Goal: Task Accomplishment & Management: Complete application form

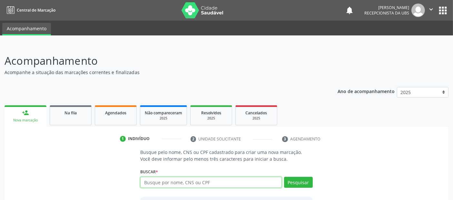
click at [180, 184] on input "text" at bounding box center [210, 182] width 141 height 11
paste input "700001504964807"
type input "700001504964807"
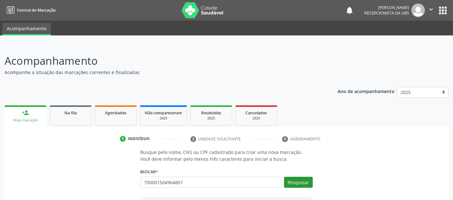
click at [293, 180] on button "Pesquisar" at bounding box center [298, 182] width 29 height 11
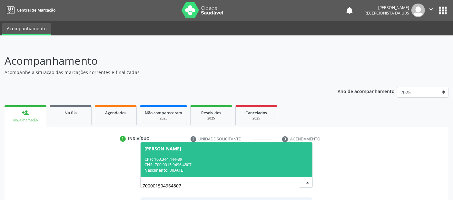
click at [249, 152] on span "[PERSON_NAME] CPF: 103.344.444-89 CNS: 700 0015 0496 4807 Nascimento: 0[DATE]" at bounding box center [227, 160] width 172 height 35
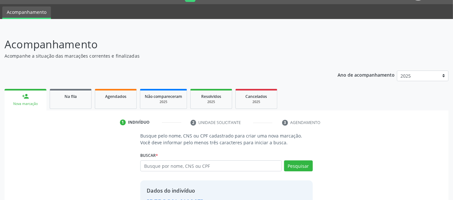
scroll to position [66, 0]
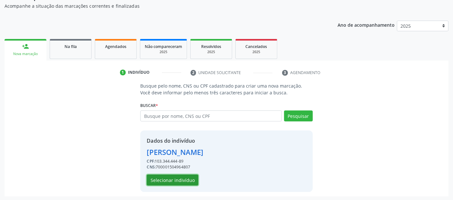
click at [187, 179] on button "Selecionar indivíduo" at bounding box center [173, 180] width 52 height 11
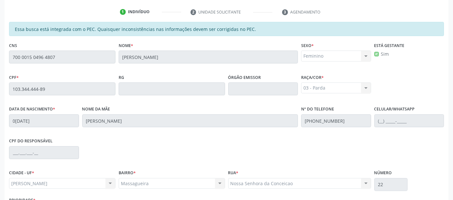
scroll to position [176, 0]
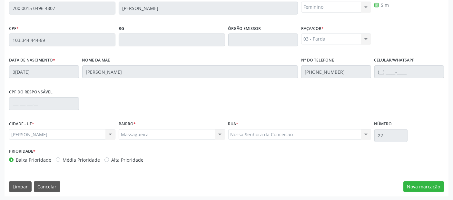
click at [417, 191] on div "Essa busca está integrada com o PEC. Quaisquer inconsistências nas informações …" at bounding box center [227, 85] width 444 height 224
click at [433, 183] on button "Nova marcação" at bounding box center [424, 187] width 41 height 11
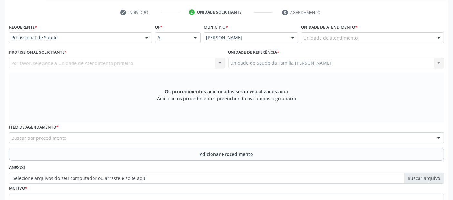
scroll to position [129, 0]
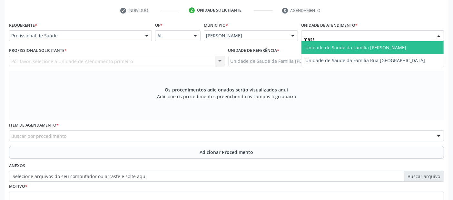
type input "massa"
click at [327, 45] on span "Unidade de Saude da Familia [PERSON_NAME]" at bounding box center [355, 48] width 101 height 6
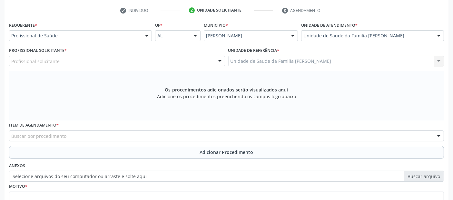
click at [96, 61] on div "Profissional solicitante" at bounding box center [117, 61] width 216 height 11
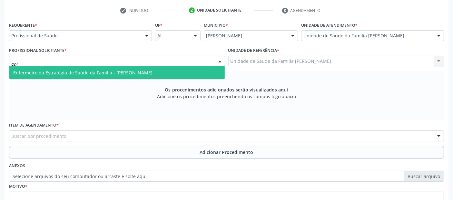
type input "gore"
click at [78, 75] on span "Enfermeiro da Estratégia de Saúde da Família - [PERSON_NAME]" at bounding box center [82, 73] width 139 height 6
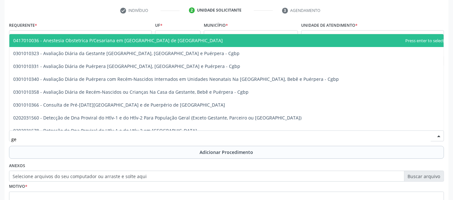
type input "g"
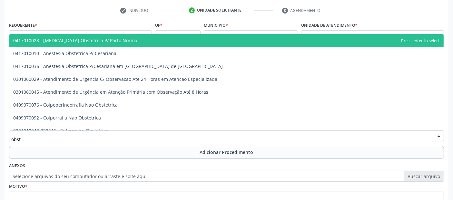
type input "obste"
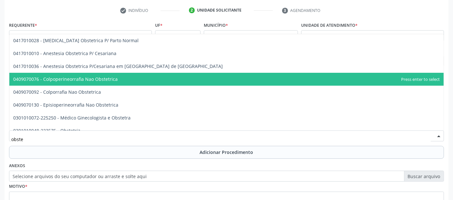
scroll to position [45, 0]
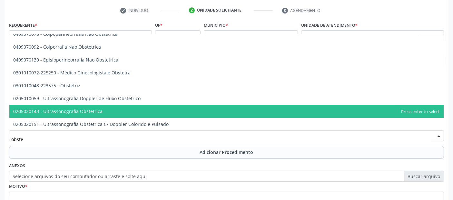
click at [190, 105] on span "0205020143 - Ultrassonografia Obstetrica" at bounding box center [226, 111] width 435 height 13
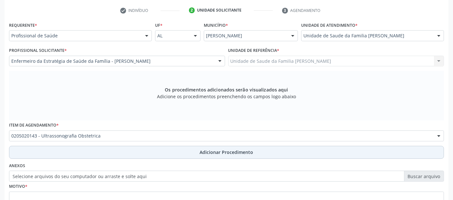
click at [107, 148] on button "Adicionar Procedimento" at bounding box center [226, 152] width 435 height 13
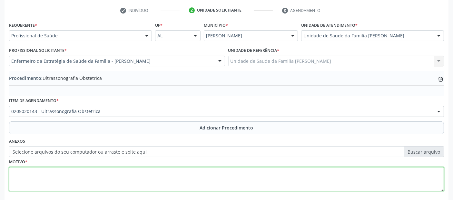
click at [105, 173] on textarea at bounding box center [226, 179] width 435 height 25
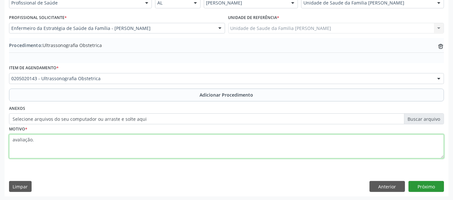
type textarea "avaliação."
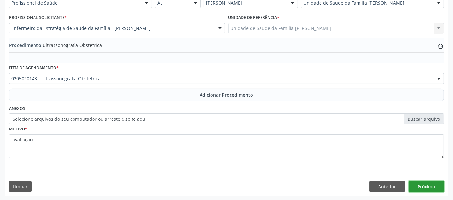
click at [420, 188] on button "Próximo" at bounding box center [426, 186] width 35 height 11
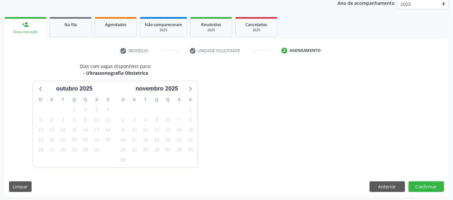
scroll to position [107, 0]
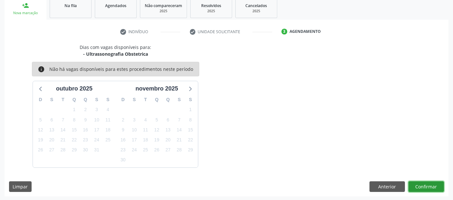
click at [420, 188] on button "Confirmar" at bounding box center [426, 187] width 35 height 11
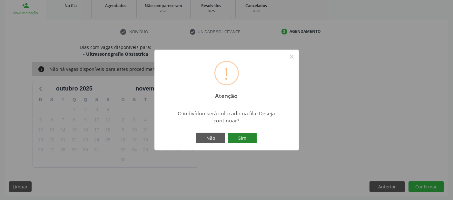
click at [243, 136] on button "Sim" at bounding box center [242, 138] width 29 height 11
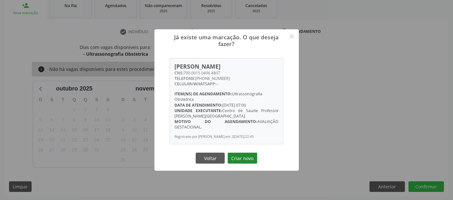
click at [243, 163] on button "Criar novo" at bounding box center [243, 158] width 30 height 11
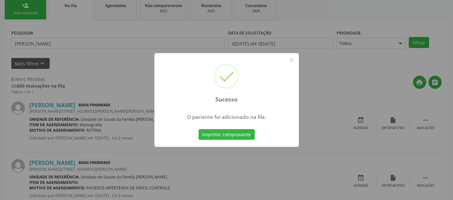
scroll to position [21, 0]
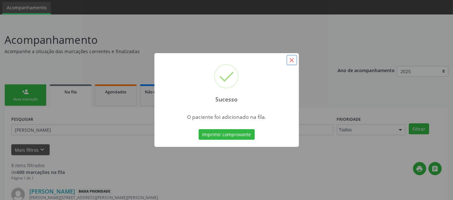
click at [295, 56] on button "×" at bounding box center [291, 60] width 11 height 11
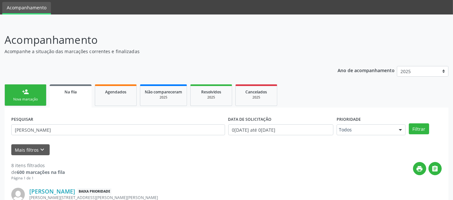
click at [19, 88] on link "person_add Nova marcação" at bounding box center [26, 96] width 42 height 22
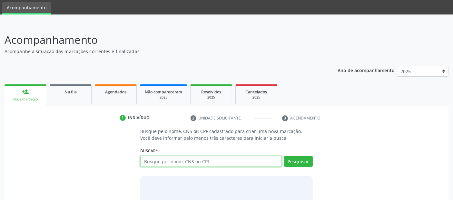
click at [154, 160] on input "text" at bounding box center [210, 161] width 141 height 11
type input "[PERSON_NAME]"
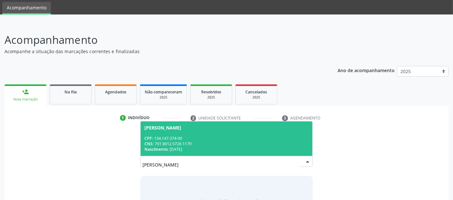
click at [227, 138] on div "CPF: 134.147.374-00" at bounding box center [227, 138] width 164 height 5
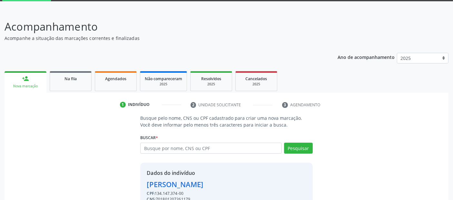
scroll to position [66, 0]
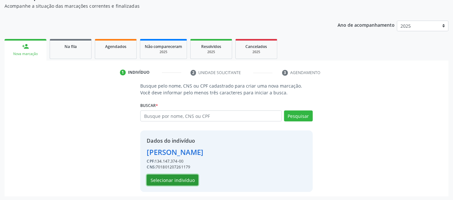
click at [163, 180] on button "Selecionar indivíduo" at bounding box center [173, 180] width 52 height 11
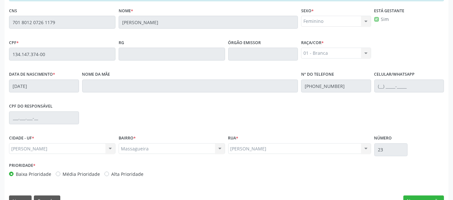
scroll to position [176, 0]
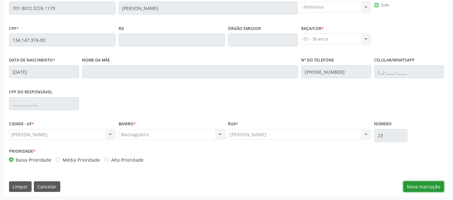
click at [415, 184] on button "Nova marcação" at bounding box center [424, 187] width 41 height 11
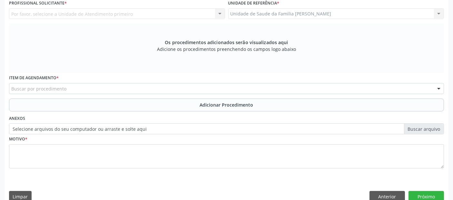
scroll to position [133, 0]
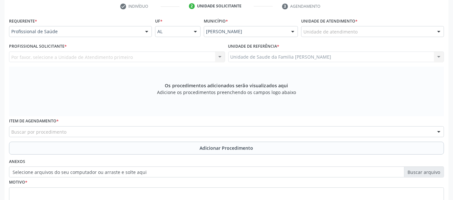
click at [359, 27] on div "Unidade de atendimento" at bounding box center [372, 31] width 143 height 11
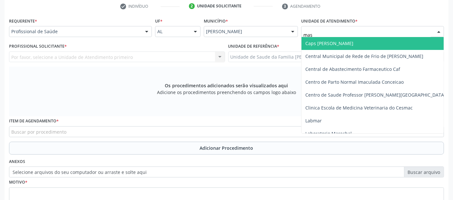
type input "mass"
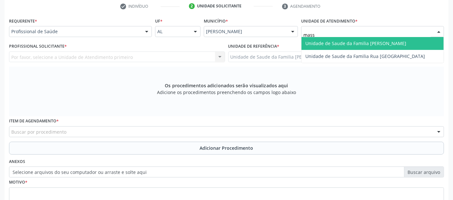
click at [338, 40] on span "Unidade de Saude da Familia [PERSON_NAME]" at bounding box center [355, 43] width 101 height 6
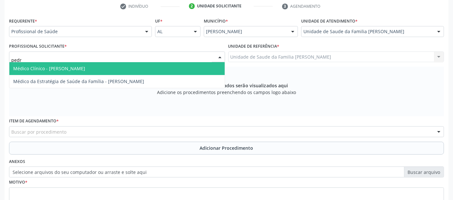
type input "[PERSON_NAME]"
click at [31, 64] on span "Médico Clínico - [PERSON_NAME]" at bounding box center [116, 68] width 215 height 13
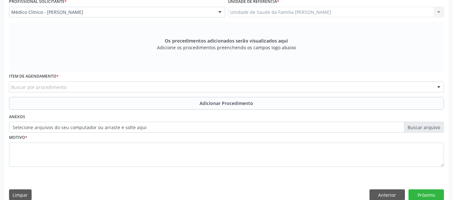
scroll to position [186, 0]
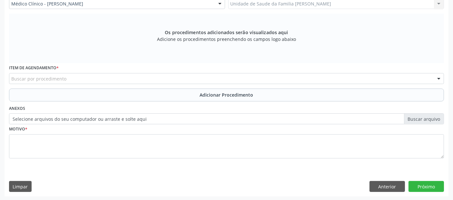
click at [16, 73] on div "Buscar por procedimento" at bounding box center [226, 78] width 435 height 11
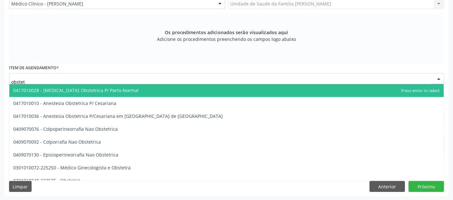
type input "obstetr"
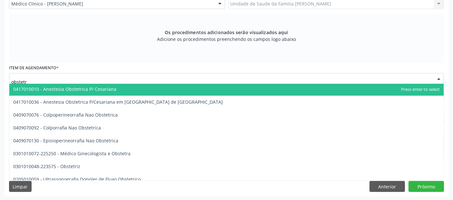
scroll to position [45, 0]
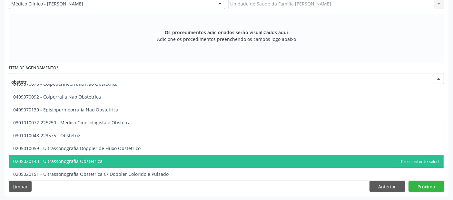
click at [122, 160] on span "0205020143 - Ultrassonografia Obstetrica" at bounding box center [226, 161] width 435 height 13
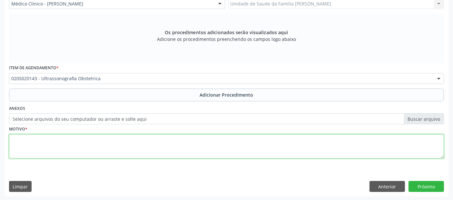
click at [173, 149] on textarea at bounding box center [226, 147] width 435 height 25
type textarea "a"
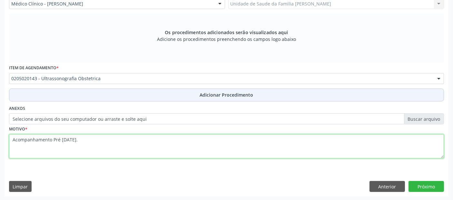
type textarea "Acompanhamento Pré [DATE]."
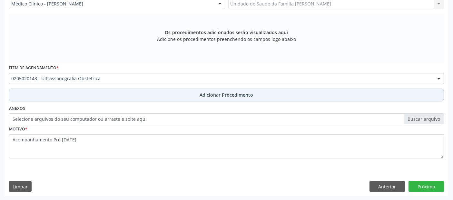
click at [207, 97] on span "Adicionar Procedimento" at bounding box center [227, 95] width 54 height 7
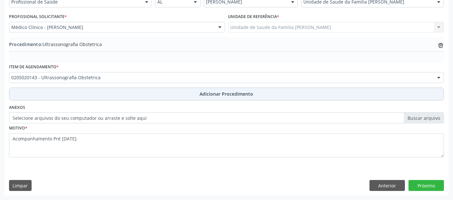
scroll to position [162, 0]
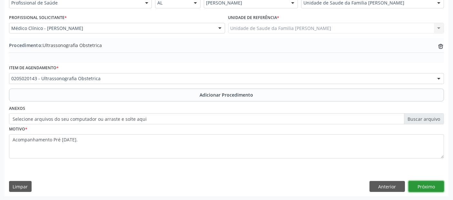
click at [430, 185] on button "Próximo" at bounding box center [426, 186] width 35 height 11
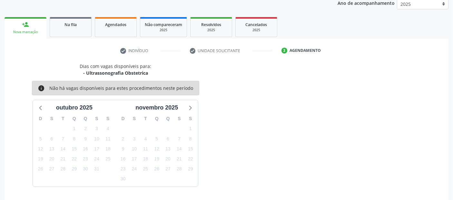
scroll to position [107, 0]
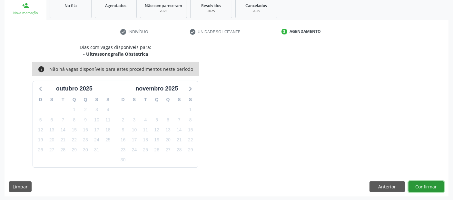
click at [430, 185] on button "Confirmar" at bounding box center [426, 187] width 35 height 11
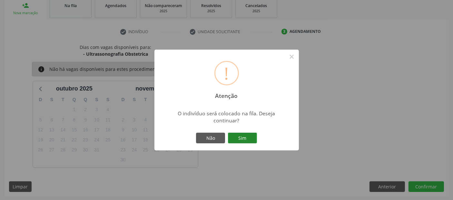
click at [243, 136] on button "Sim" at bounding box center [242, 138] width 29 height 11
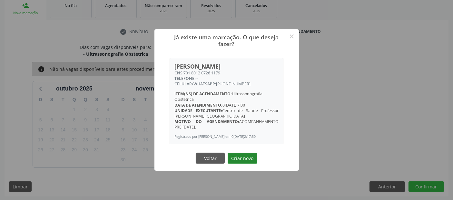
click at [249, 163] on button "Criar novo" at bounding box center [243, 158] width 30 height 11
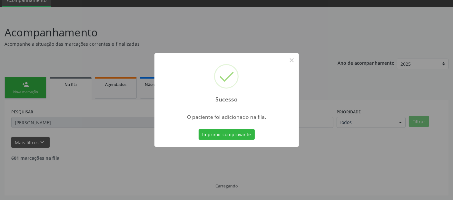
scroll to position [21, 0]
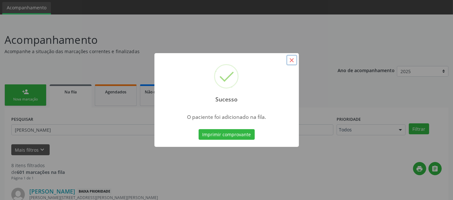
click at [294, 59] on button "×" at bounding box center [291, 60] width 11 height 11
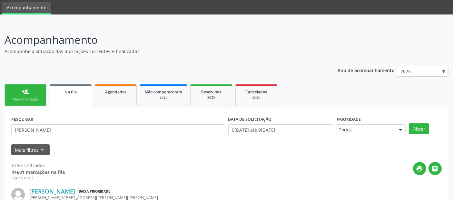
click at [34, 95] on link "person_add Nova marcação" at bounding box center [26, 96] width 42 height 22
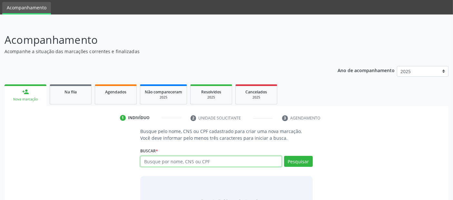
click at [168, 164] on input "text" at bounding box center [210, 161] width 141 height 11
type input "[PERSON_NAME]"
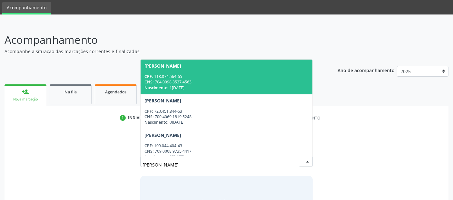
click at [253, 77] on div "CPF: 118.874.564-65" at bounding box center [227, 76] width 164 height 5
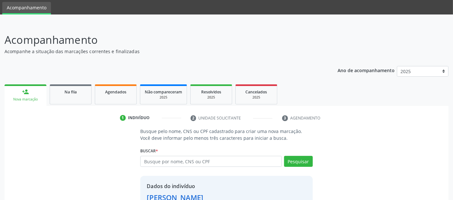
scroll to position [66, 0]
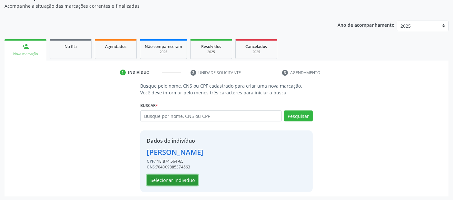
click at [159, 177] on button "Selecionar indivíduo" at bounding box center [173, 180] width 52 height 11
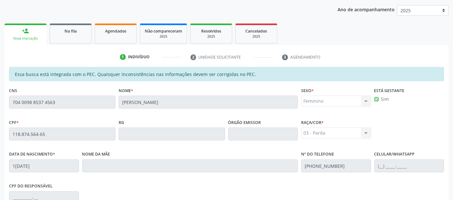
scroll to position [176, 0]
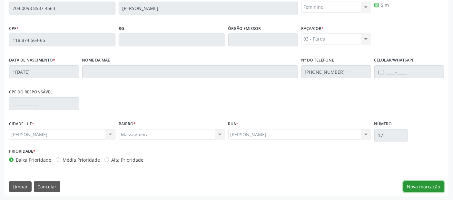
click at [417, 189] on button "Nova marcação" at bounding box center [424, 187] width 41 height 11
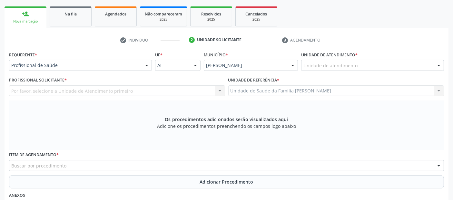
scroll to position [67, 0]
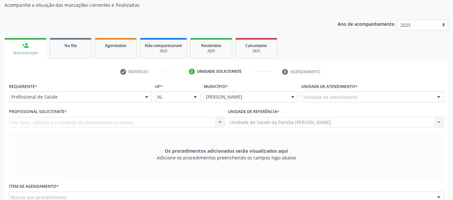
click at [388, 95] on div "Unidade de atendimento" at bounding box center [372, 97] width 143 height 11
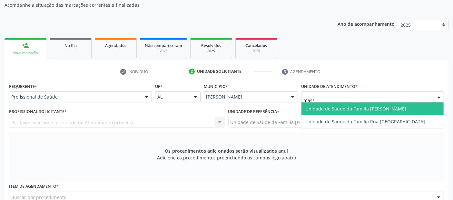
type input "massa"
click at [370, 109] on span "Unidade de Saude da Familia [PERSON_NAME]" at bounding box center [355, 109] width 101 height 6
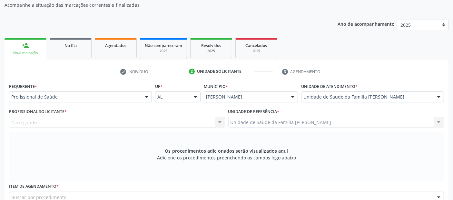
click at [76, 118] on div "Carregando... Nenhum resultado encontrado para: " " Não há nenhuma opção para s…" at bounding box center [117, 122] width 216 height 11
click at [76, 118] on div "Profissional solicitante" at bounding box center [117, 122] width 216 height 11
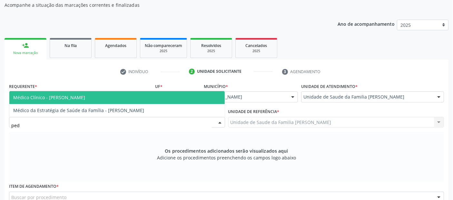
type input "pedr"
click at [85, 97] on span "Médico Clínico - [PERSON_NAME]" at bounding box center [49, 98] width 72 height 6
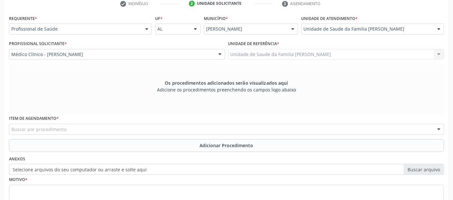
scroll to position [156, 0]
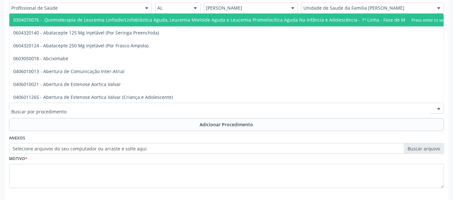
click at [200, 105] on div at bounding box center [226, 108] width 435 height 11
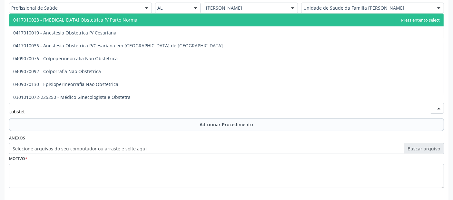
type input "obstetr"
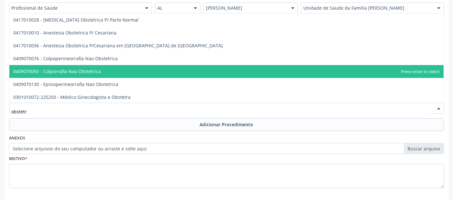
scroll to position [52, 0]
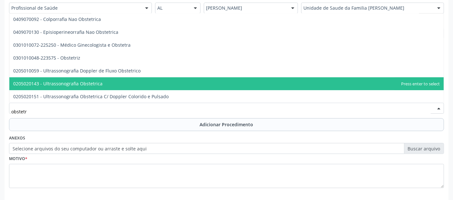
click at [122, 86] on span "0205020143 - Ultrassonografia Obstetrica" at bounding box center [226, 83] width 435 height 13
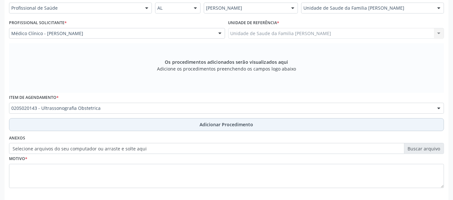
click at [119, 126] on button "Adicionar Procedimento" at bounding box center [226, 124] width 435 height 13
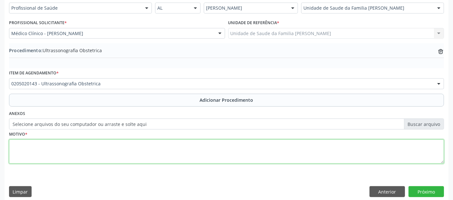
click at [103, 160] on textarea at bounding box center [226, 152] width 435 height 25
type textarea "Pré-[GEOGRAPHIC_DATA]"
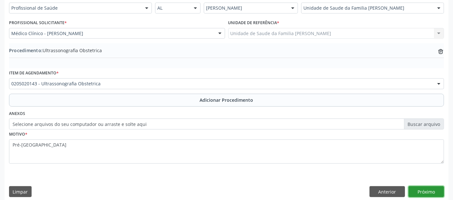
click at [431, 187] on button "Próximo" at bounding box center [426, 191] width 35 height 11
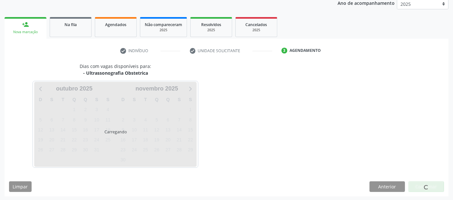
scroll to position [107, 0]
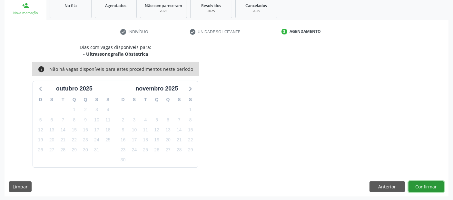
click at [431, 187] on button "Confirmar" at bounding box center [426, 187] width 35 height 11
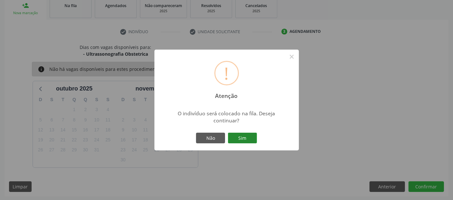
click at [245, 135] on button "Sim" at bounding box center [242, 138] width 29 height 11
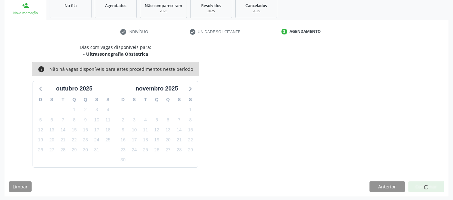
scroll to position [21, 0]
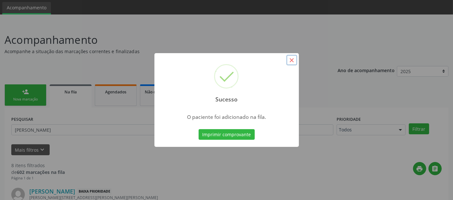
click at [288, 62] on button "×" at bounding box center [291, 60] width 11 height 11
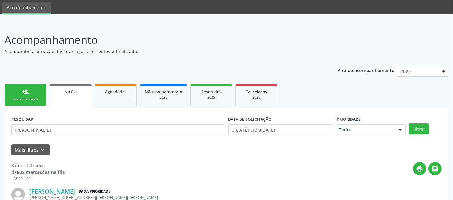
click at [40, 96] on link "person_add Nova marcação" at bounding box center [26, 96] width 42 height 22
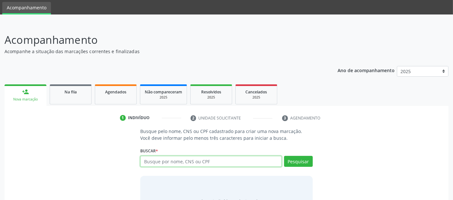
click at [168, 160] on input "text" at bounding box center [210, 161] width 141 height 11
type input "708204115224647"
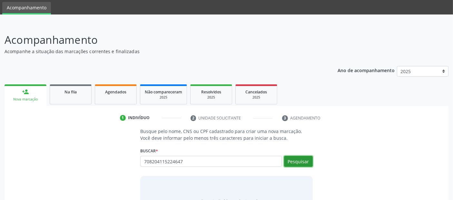
click at [302, 164] on button "Pesquisar" at bounding box center [298, 161] width 29 height 11
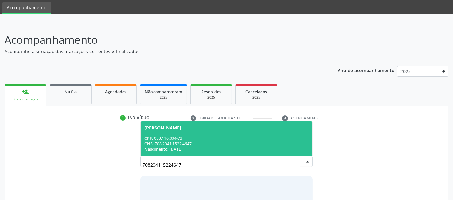
click at [252, 133] on span "[PERSON_NAME] CPF: 083.116.004-73 CNS: 708 2041 1522 4647 Nascimento: 3[DATE]" at bounding box center [227, 139] width 172 height 35
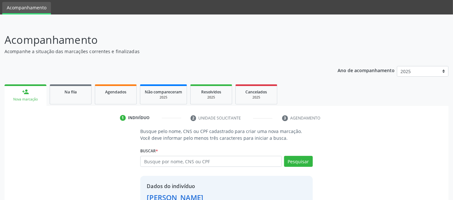
drag, startPoint x: 449, startPoint y: 105, endPoint x: 458, endPoint y: 188, distance: 84.0
click at [453, 179] on html "Central de Marcação notifications [PERSON_NAME] Recepcionista da UBS  Configur…" at bounding box center [226, 79] width 453 height 200
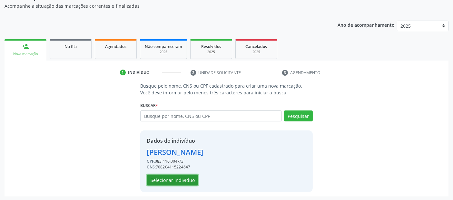
click at [161, 179] on button "Selecionar indivíduo" at bounding box center [173, 180] width 52 height 11
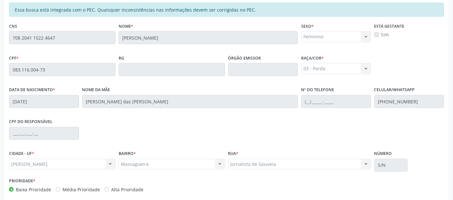
click at [380, 35] on div "Sim" at bounding box center [410, 34] width 70 height 7
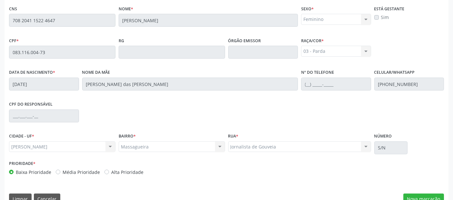
scroll to position [176, 0]
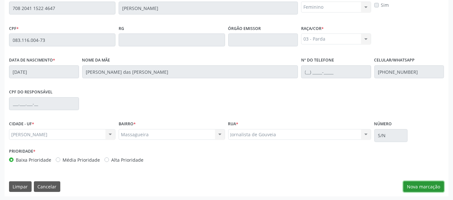
click at [421, 187] on button "Nova marcação" at bounding box center [424, 187] width 41 height 11
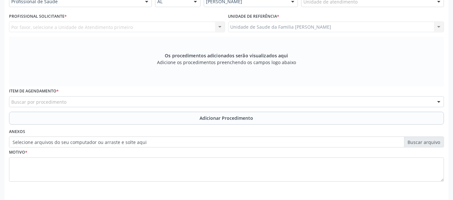
scroll to position [134, 0]
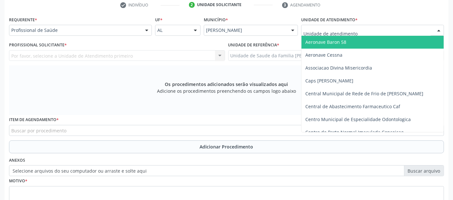
click at [368, 29] on div at bounding box center [372, 30] width 143 height 11
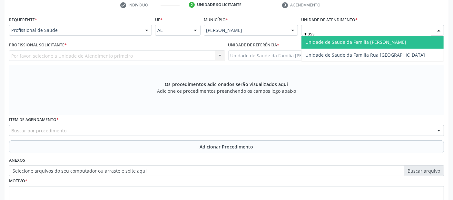
type input "massa"
click at [353, 43] on span "Unidade de Saude da Familia [PERSON_NAME]" at bounding box center [355, 42] width 101 height 6
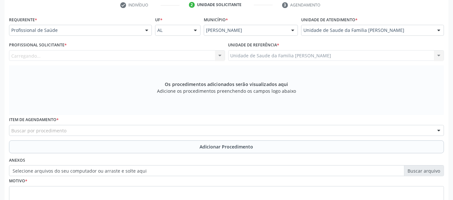
click at [154, 53] on div "Carregando... Nenhum resultado encontrado para: " " Não há nenhuma opção para s…" at bounding box center [117, 55] width 216 height 11
click at [154, 53] on div "Profissional solicitante" at bounding box center [117, 55] width 216 height 11
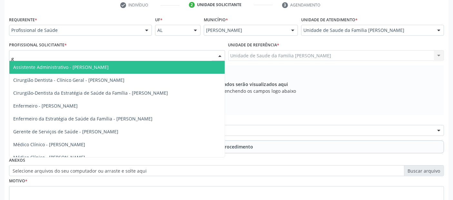
type input "go"
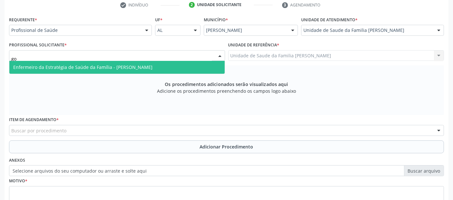
click at [141, 64] on span "Enfermeiro da Estratégia de Saúde da Família - [PERSON_NAME]" at bounding box center [82, 67] width 139 height 6
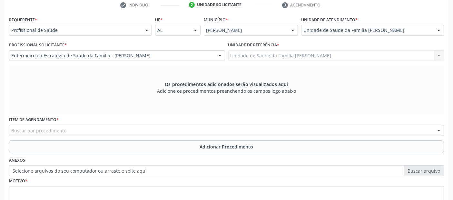
click at [77, 132] on div "Buscar por procedimento" at bounding box center [226, 130] width 435 height 11
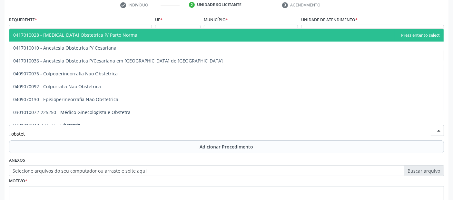
type input "obstetr"
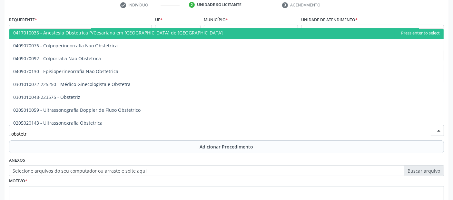
scroll to position [45, 0]
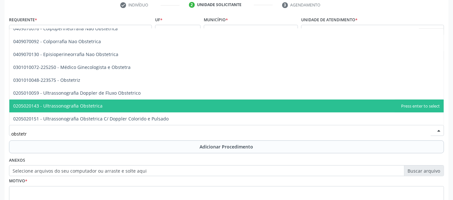
click at [121, 102] on span "0205020143 - Ultrassonografia Obstetrica" at bounding box center [226, 106] width 435 height 13
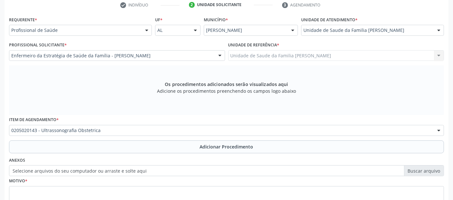
click at [104, 153] on div "Requerente * Profissional de Saúde Profissional de Saúde Paciente Nenhum result…" at bounding box center [226, 117] width 435 height 205
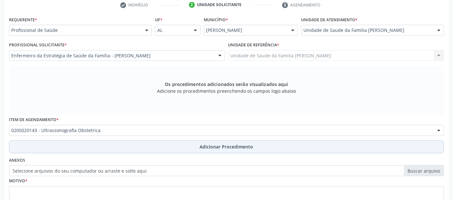
click at [116, 147] on button "Adicionar Procedimento" at bounding box center [226, 147] width 435 height 13
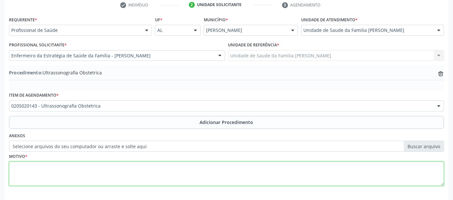
click at [138, 173] on textarea at bounding box center [226, 174] width 435 height 25
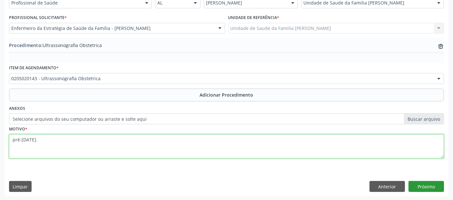
type textarea "pré-[DATE]."
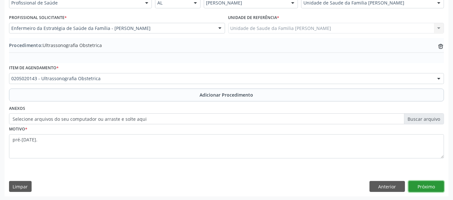
click at [433, 188] on button "Próximo" at bounding box center [426, 186] width 35 height 11
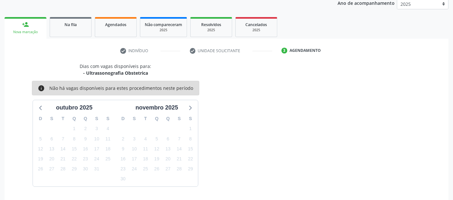
scroll to position [107, 0]
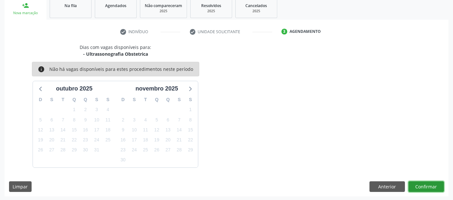
click at [423, 191] on button "Confirmar" at bounding box center [426, 187] width 35 height 11
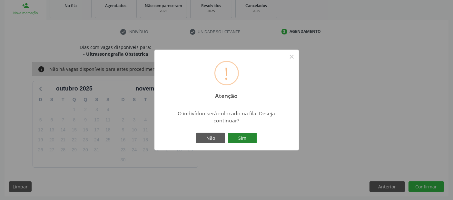
click at [252, 137] on button "Sim" at bounding box center [242, 138] width 29 height 11
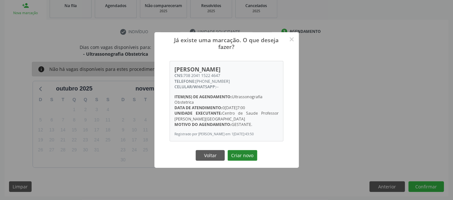
click at [249, 155] on button "Criar novo" at bounding box center [243, 155] width 30 height 11
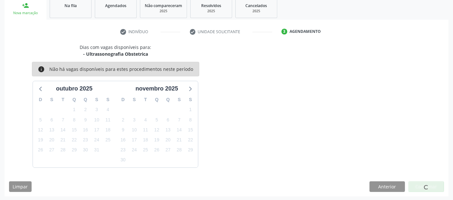
scroll to position [21, 0]
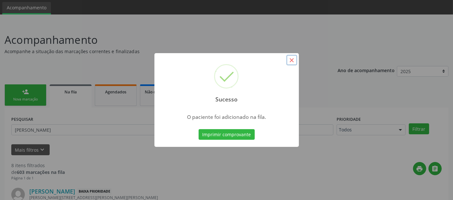
click at [296, 64] on button "×" at bounding box center [291, 60] width 11 height 11
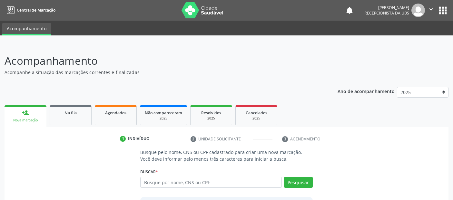
scroll to position [21, 0]
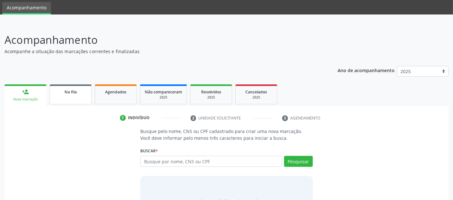
click at [67, 86] on link "Na fila" at bounding box center [71, 95] width 42 height 20
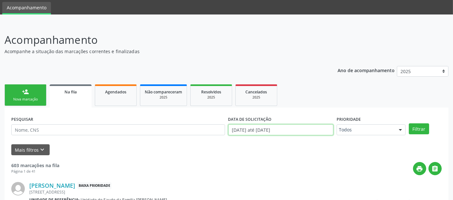
click at [309, 129] on input "0[DATE] até 0[DATE]" at bounding box center [280, 130] width 105 height 11
click at [117, 91] on span "Agendados" at bounding box center [115, 91] width 21 height 5
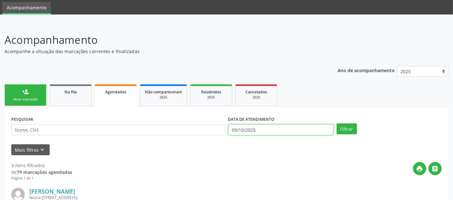
click at [255, 130] on input "09/10/2025" at bounding box center [280, 130] width 105 height 11
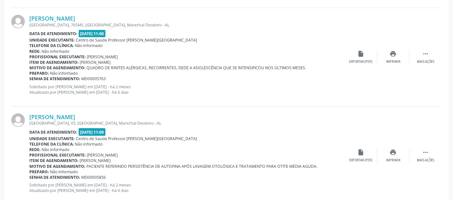
scroll to position [0, 0]
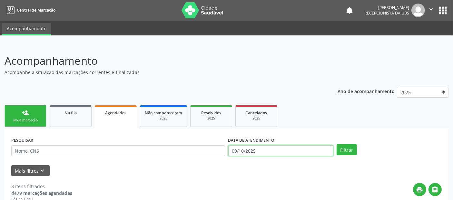
click at [253, 150] on input "09/10/2025" at bounding box center [280, 150] width 105 height 11
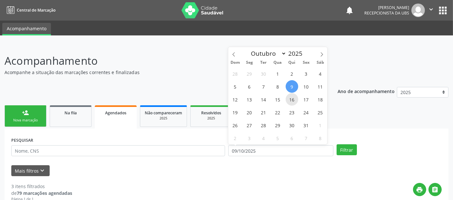
click at [295, 103] on span "16" at bounding box center [292, 99] width 13 height 13
type input "16/10/2025"
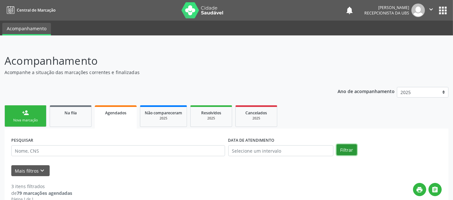
click at [343, 146] on button "Filtrar" at bounding box center [347, 150] width 20 height 11
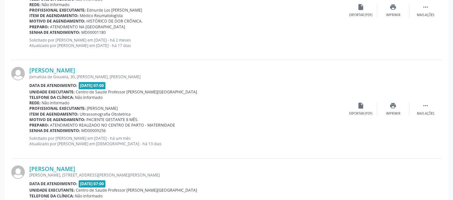
scroll to position [1501, 0]
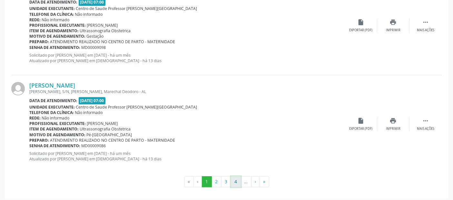
click at [235, 184] on button "4" at bounding box center [236, 181] width 10 height 11
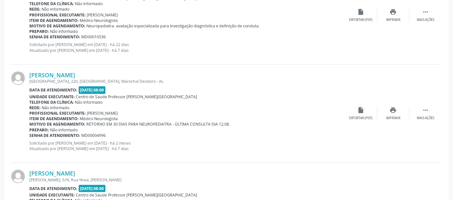
scroll to position [714, 0]
